Goal: Task Accomplishment & Management: Use online tool/utility

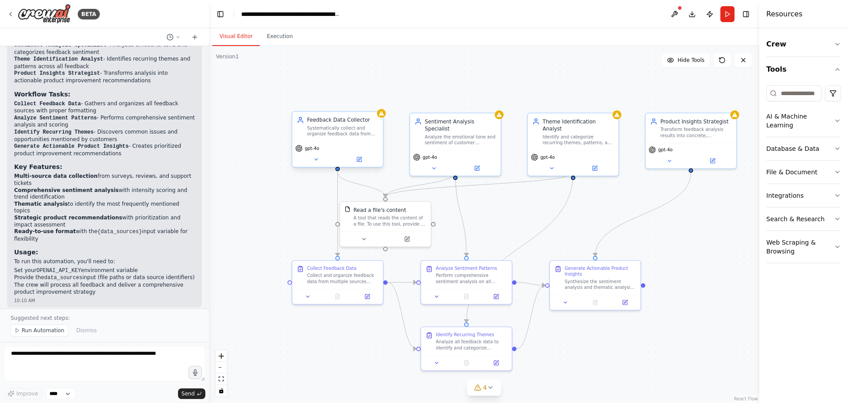
click at [365, 137] on div "Feedback Data Collector Systematically collect and organize feedback data from …" at bounding box center [337, 127] width 91 height 30
click at [676, 15] on button at bounding box center [675, 14] width 14 height 16
click at [677, 12] on button at bounding box center [675, 14] width 14 height 16
click at [839, 192] on icon "button" at bounding box center [837, 195] width 7 height 7
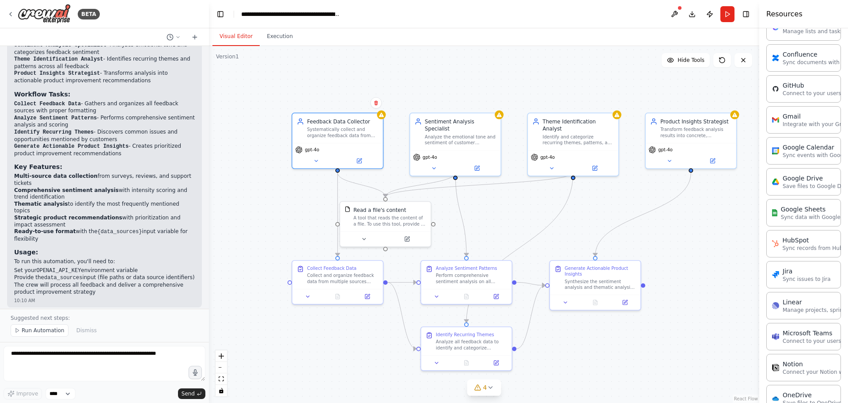
scroll to position [260, 0]
click at [794, 247] on p "Sync records from HubSpot" at bounding box center [818, 246] width 72 height 7
click at [809, 246] on p "Sync records from HubSpot" at bounding box center [818, 246] width 72 height 7
click at [812, 242] on div "HubSpot" at bounding box center [818, 238] width 72 height 9
click at [816, 247] on p "Sync records from HubSpot" at bounding box center [818, 246] width 72 height 7
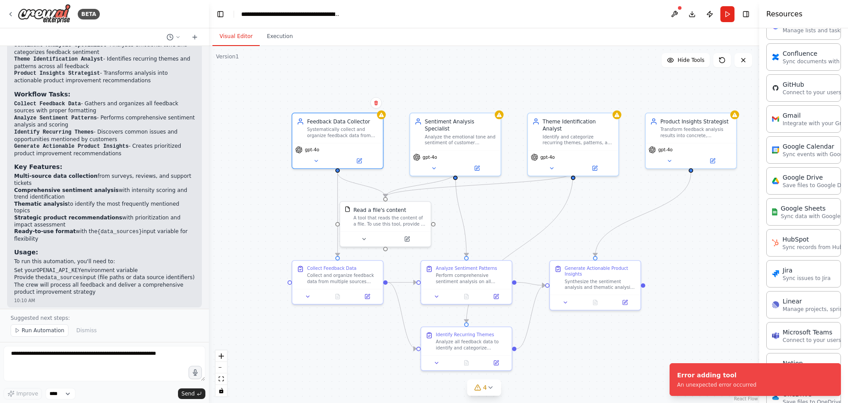
click at [725, 241] on div ".deletable-edge-delete-btn { width: 20px; height: 20px; border: 0px solid #ffff…" at bounding box center [484, 224] width 551 height 357
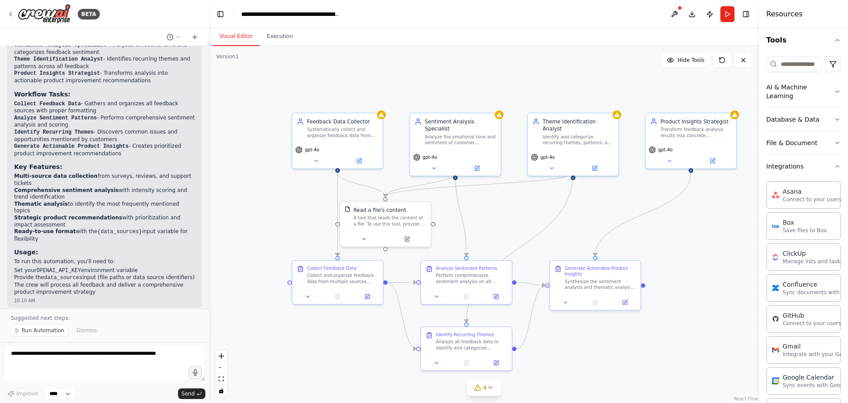
scroll to position [0, 0]
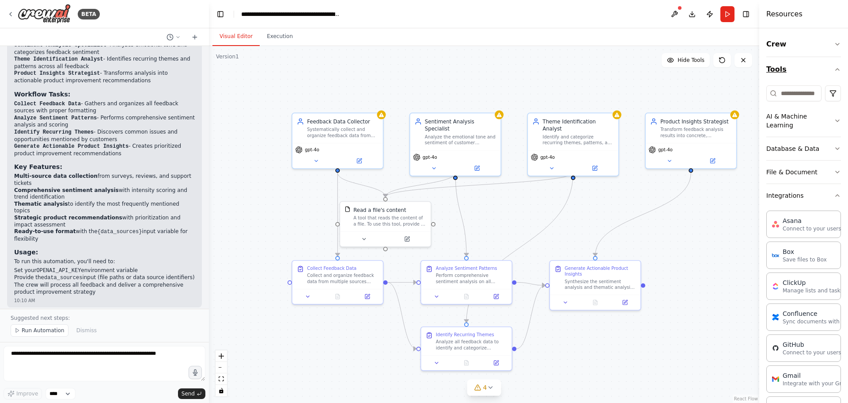
click at [834, 72] on icon "button" at bounding box center [837, 69] width 7 height 7
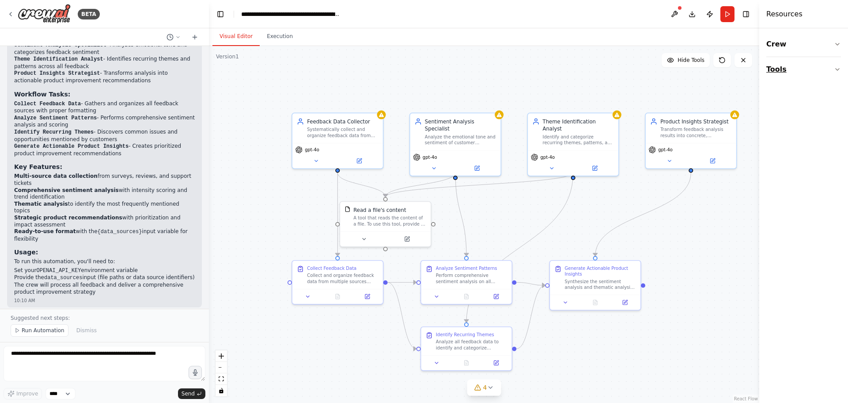
click at [832, 72] on button "Tools" at bounding box center [804, 69] width 75 height 25
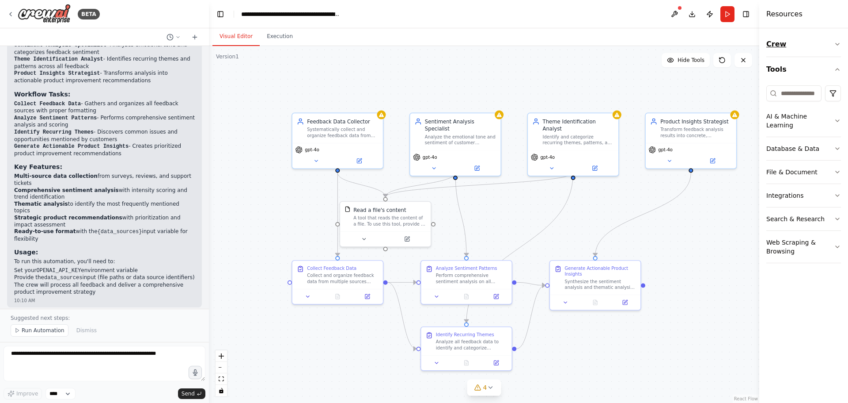
click at [835, 41] on icon "button" at bounding box center [837, 44] width 7 height 7
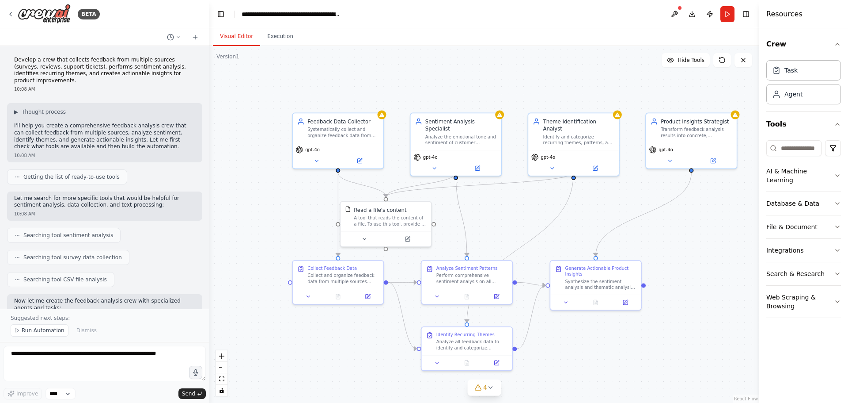
drag, startPoint x: 206, startPoint y: 74, endPoint x: 209, endPoint y: 123, distance: 49.1
click at [209, 123] on div "BETA Develop a crew that collects feedback from multiple sources (surveys, revi…" at bounding box center [424, 201] width 848 height 403
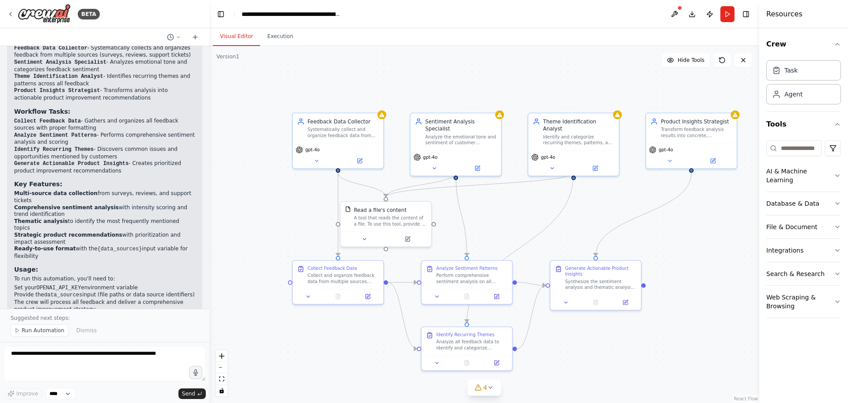
scroll to position [952, 0]
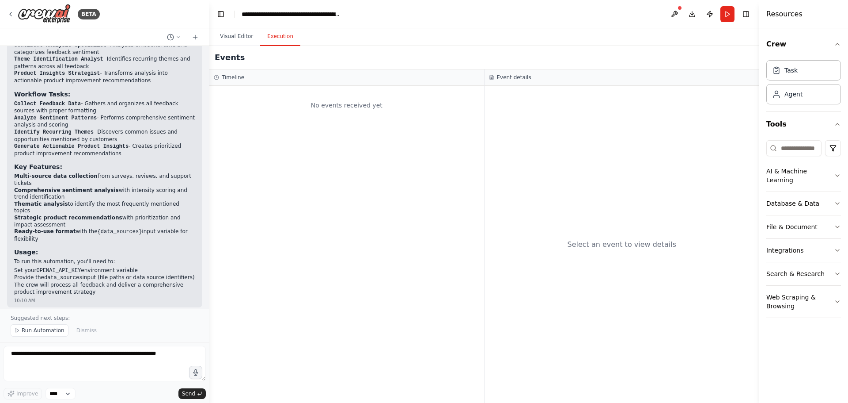
click at [281, 38] on button "Execution" at bounding box center [280, 36] width 40 height 19
click at [746, 14] on button "Toggle Right Sidebar" at bounding box center [746, 14] width 12 height 12
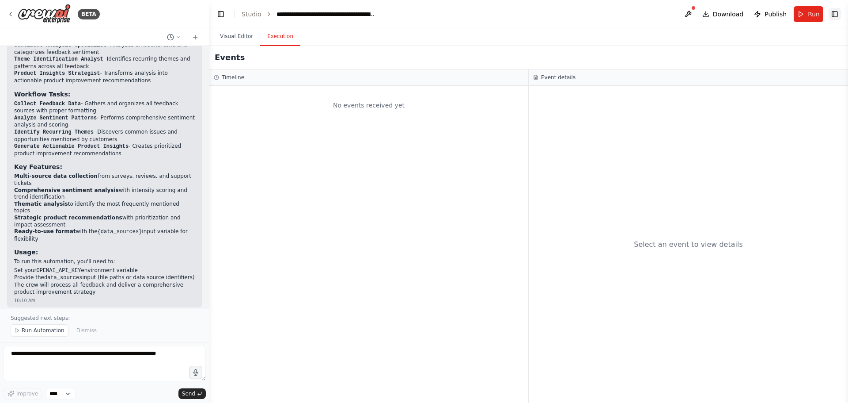
click at [832, 13] on button "Toggle Right Sidebar" at bounding box center [835, 14] width 12 height 12
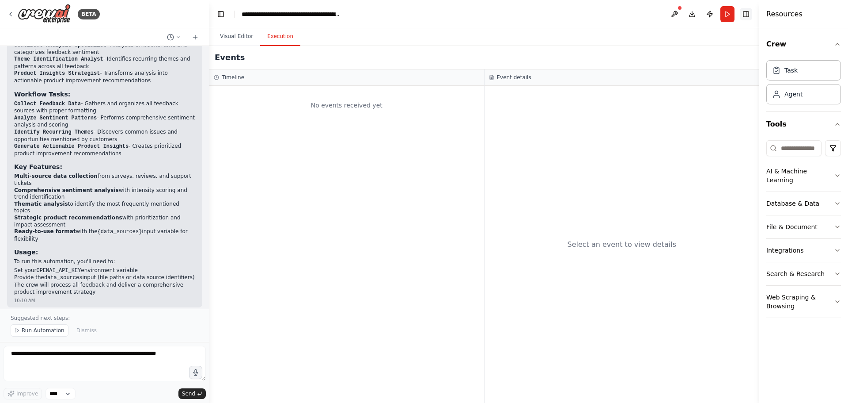
click at [746, 15] on button "Toggle Right Sidebar" at bounding box center [746, 14] width 12 height 12
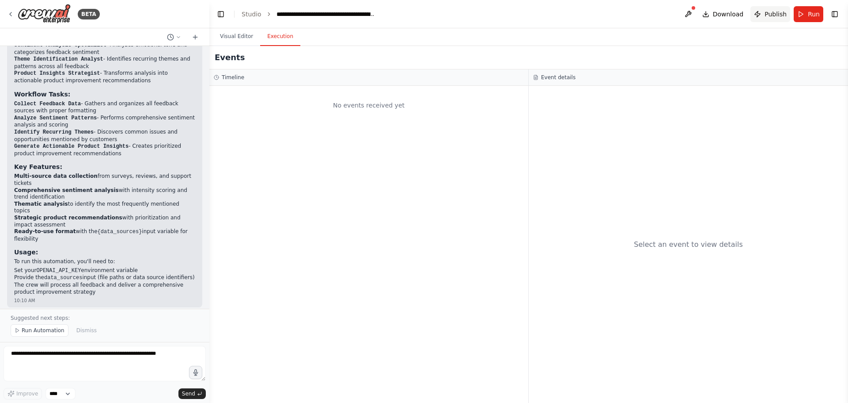
click at [767, 14] on button "Publish" at bounding box center [771, 14] width 40 height 16
click at [775, 11] on span "Publish" at bounding box center [776, 14] width 22 height 9
click at [693, 15] on button at bounding box center [688, 14] width 14 height 16
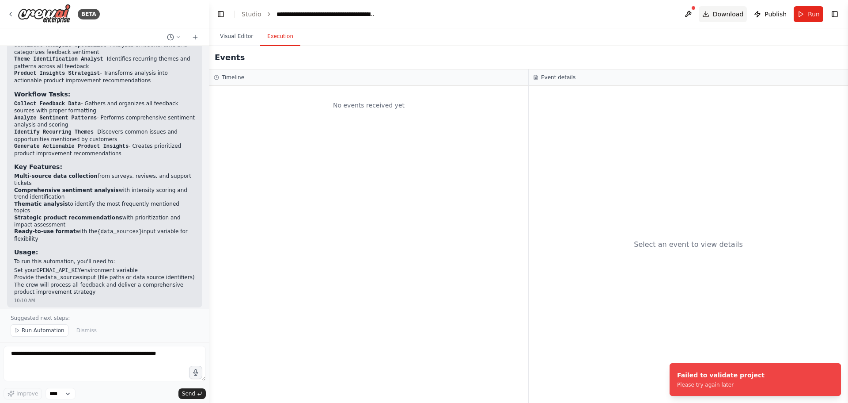
click at [731, 15] on span "Download" at bounding box center [728, 14] width 31 height 9
click at [694, 11] on button at bounding box center [688, 14] width 14 height 16
click at [252, 15] on link "Studio" at bounding box center [252, 14] width 20 height 7
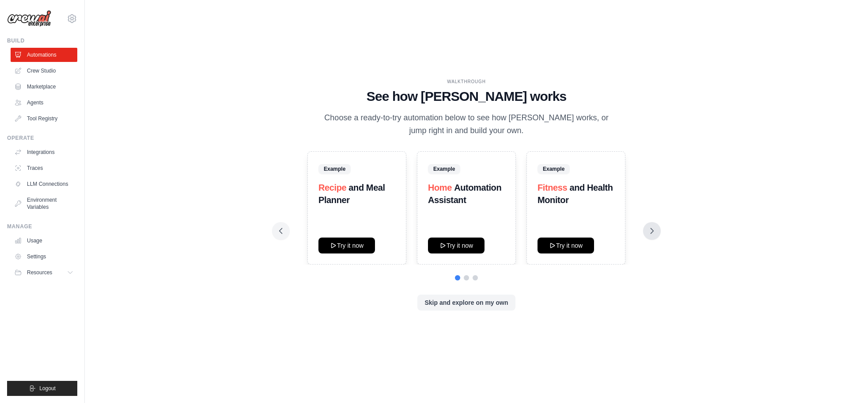
click at [650, 232] on icon at bounding box center [652, 230] width 9 height 9
click at [651, 232] on icon at bounding box center [652, 230] width 9 height 9
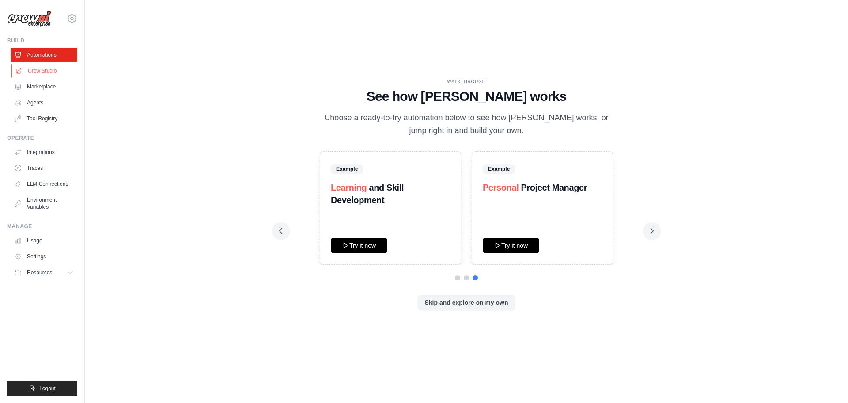
click at [53, 67] on link "Crew Studio" at bounding box center [44, 71] width 67 height 14
